Goal: Find specific page/section: Find specific page/section

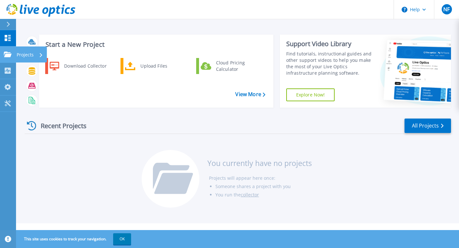
click at [27, 56] on p "Projects" at bounding box center [25, 54] width 17 height 17
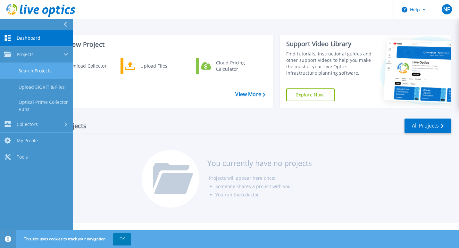
click at [31, 70] on link "Search Projects" at bounding box center [36, 71] width 73 height 16
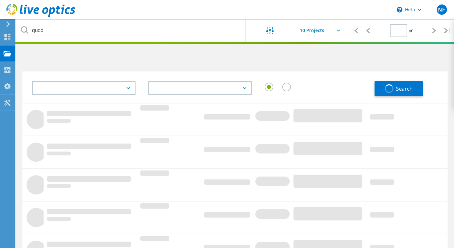
type input "1"
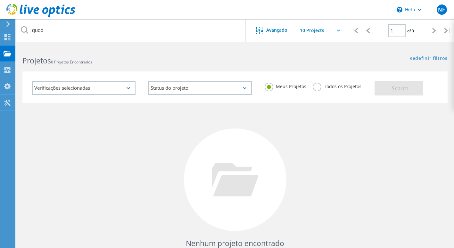
click at [319, 88] on label "Todos os Projetos" at bounding box center [337, 86] width 49 height 6
click at [0, 0] on input "Todos os Projetos" at bounding box center [0, 0] width 0 height 0
click at [398, 88] on span "Search" at bounding box center [400, 88] width 17 height 7
click at [120, 87] on div "Verificações selecionadas" at bounding box center [84, 88] width 104 height 14
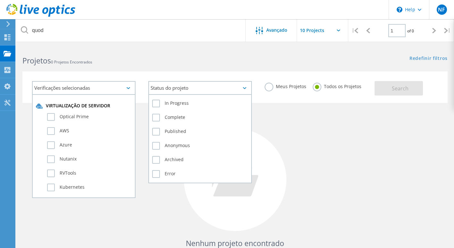
click at [160, 89] on div "Status do projeto" at bounding box center [200, 88] width 104 height 14
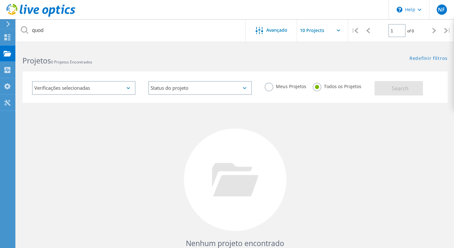
click at [104, 86] on div "Verificações selecionadas" at bounding box center [84, 88] width 104 height 14
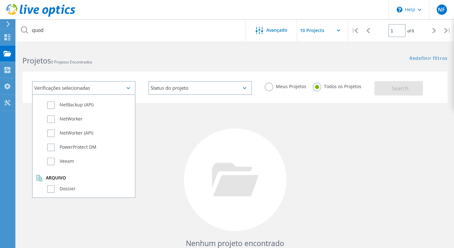
scroll to position [451, 0]
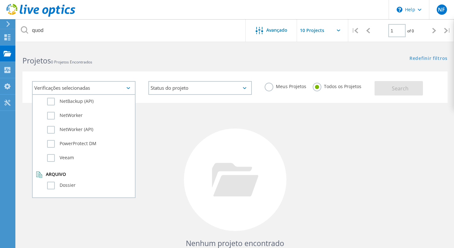
click at [241, 145] on div at bounding box center [235, 180] width 103 height 103
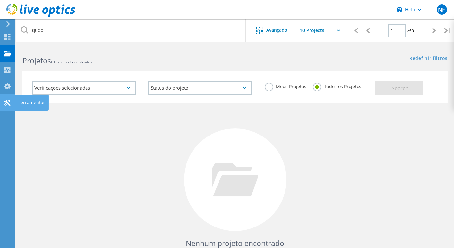
click at [8, 106] on div at bounding box center [8, 103] width 8 height 7
